Goal: Transaction & Acquisition: Purchase product/service

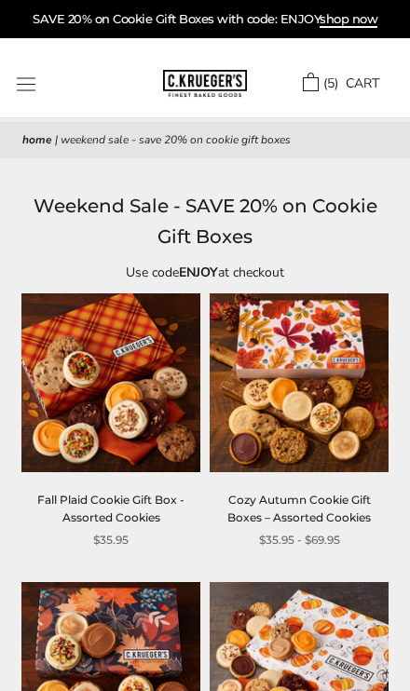
click at [322, 88] on link "( 5 ) CART" at bounding box center [341, 84] width 76 height 19
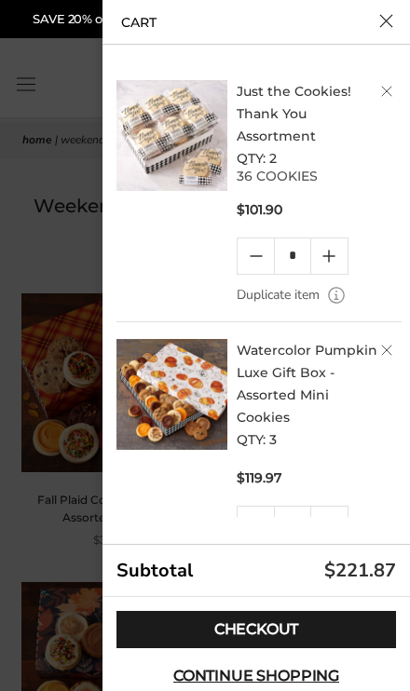
click at [175, 146] on img at bounding box center [171, 135] width 111 height 111
click at [295, 99] on link "Just the Cookies! Thank You Assortment" at bounding box center [294, 113] width 115 height 61
